Goal: Find specific page/section: Find specific page/section

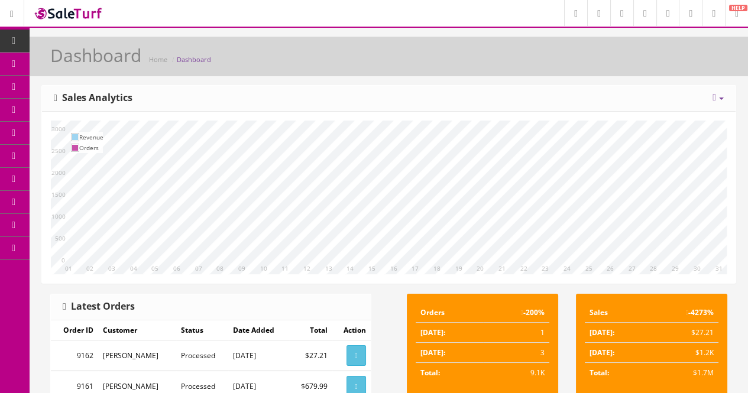
click at [53, 62] on link "Products" at bounding box center [92, 64] width 124 height 23
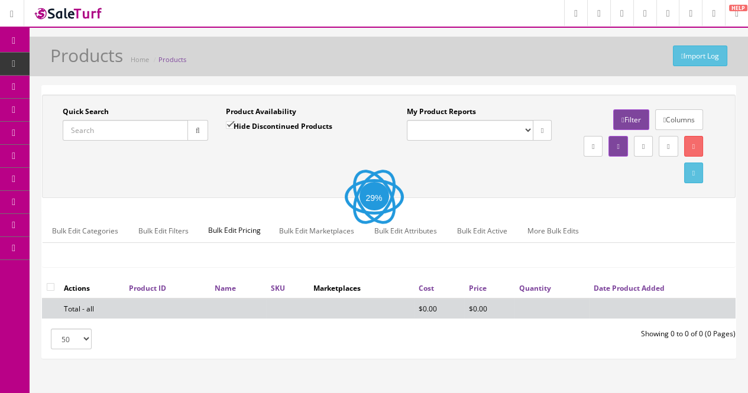
click at [131, 131] on input "Quick Search" at bounding box center [125, 130] width 125 height 21
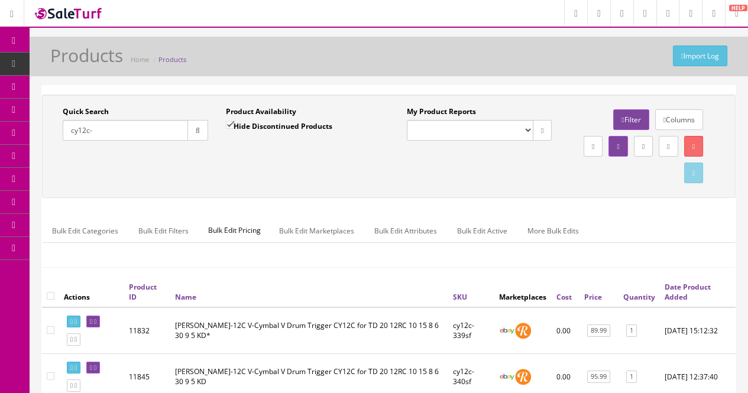
click at [83, 132] on input "cy12c-" at bounding box center [125, 130] width 125 height 21
type input "cy13r-"
click at [125, 195] on div "Quick Search cy13r- Date From Product Availability Hide Discontinued Products D…" at bounding box center [389, 146] width 694 height 103
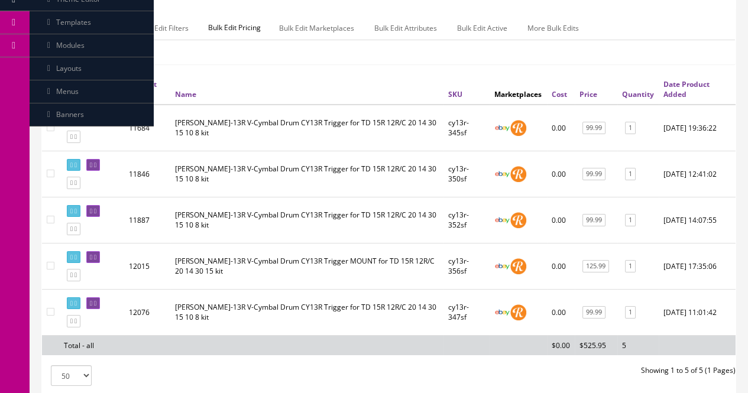
scroll to position [213, 0]
